Goal: Transaction & Acquisition: Book appointment/travel/reservation

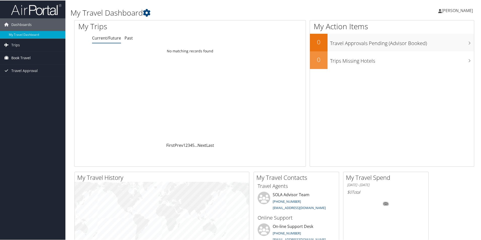
click at [30, 56] on span "Book Travel" at bounding box center [20, 57] width 19 height 13
click at [44, 82] on link "Book/Manage Online Trips" at bounding box center [32, 83] width 65 height 8
